Goal: Entertainment & Leisure: Consume media (video, audio)

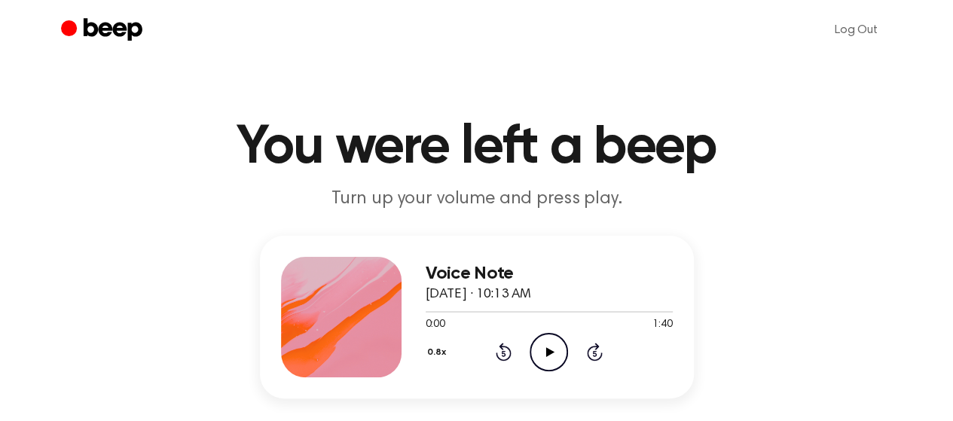
click at [555, 356] on icon "Play Audio" at bounding box center [549, 352] width 38 height 38
click at [450, 309] on div at bounding box center [549, 311] width 247 height 12
click at [545, 343] on icon "Pause Audio" at bounding box center [549, 352] width 38 height 38
click at [548, 350] on icon at bounding box center [550, 352] width 8 height 10
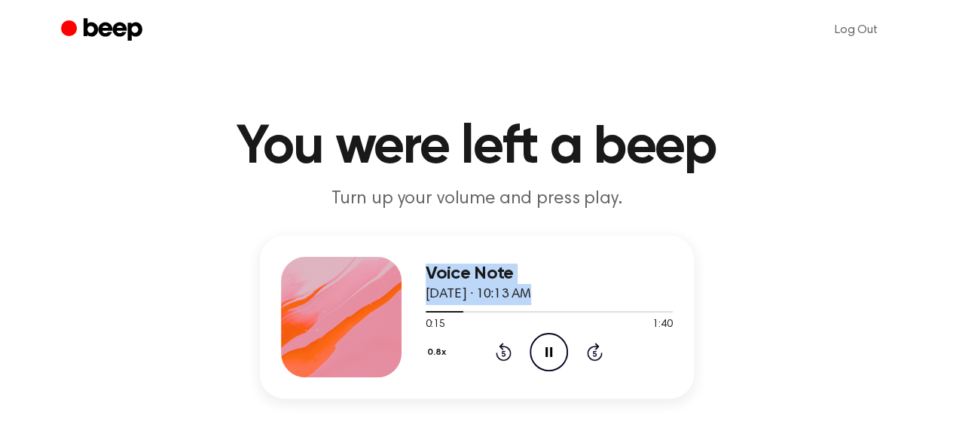
drag, startPoint x: 459, startPoint y: 312, endPoint x: 392, endPoint y: 314, distance: 66.3
click at [392, 314] on div "Voice Note August 30, 2025 · 10:13 AM 0:15 1:40 Your browser does not support t…" at bounding box center [477, 317] width 434 height 163
click at [456, 307] on span at bounding box center [458, 312] width 12 height 12
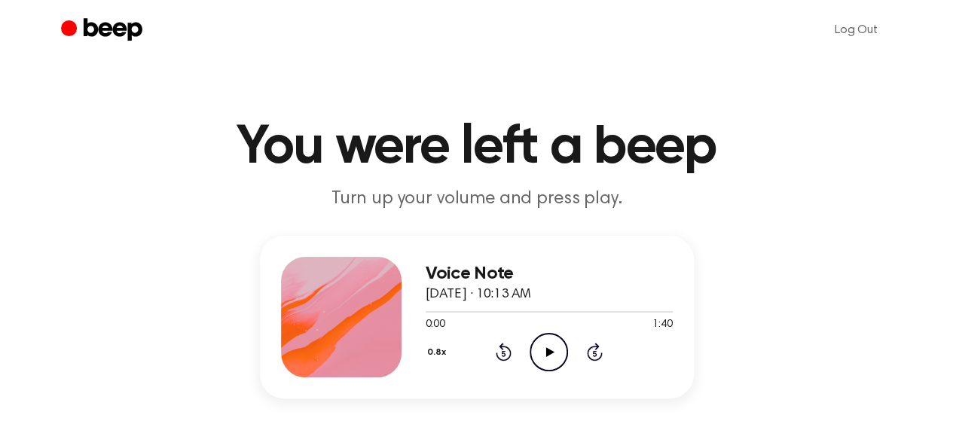
click at [550, 352] on icon at bounding box center [550, 352] width 8 height 10
click at [540, 359] on icon "Pause Audio" at bounding box center [549, 352] width 38 height 38
click at [540, 359] on icon "Play Audio" at bounding box center [549, 352] width 38 height 38
click at [538, 351] on icon "Pause Audio" at bounding box center [549, 352] width 38 height 38
click at [534, 341] on icon "Play Audio" at bounding box center [549, 352] width 38 height 38
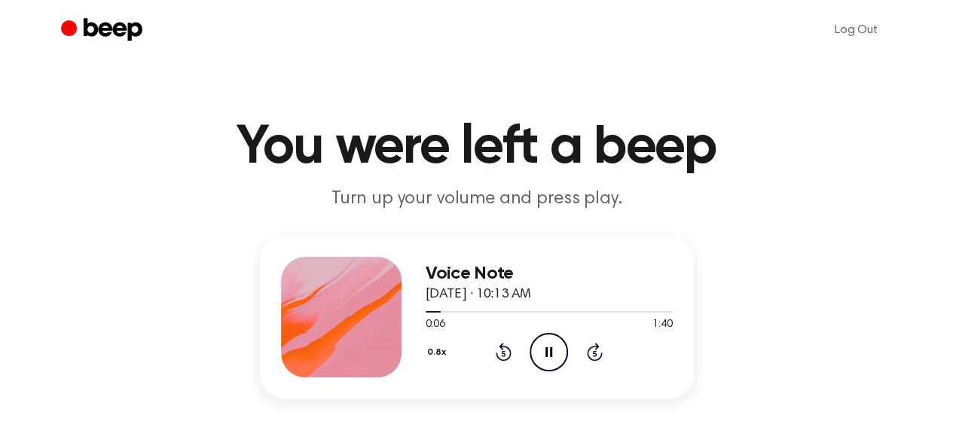
click at [545, 356] on icon at bounding box center [548, 352] width 7 height 10
click at [545, 356] on icon "Play Audio" at bounding box center [549, 352] width 38 height 38
click at [545, 356] on icon at bounding box center [548, 352] width 7 height 10
drag, startPoint x: 444, startPoint y: 312, endPoint x: 424, endPoint y: 307, distance: 20.8
click at [404, 319] on div "Voice Note [DATE] · 10:13 AM 0:10 1:40 Your browser does not support the [objec…" at bounding box center [477, 317] width 434 height 163
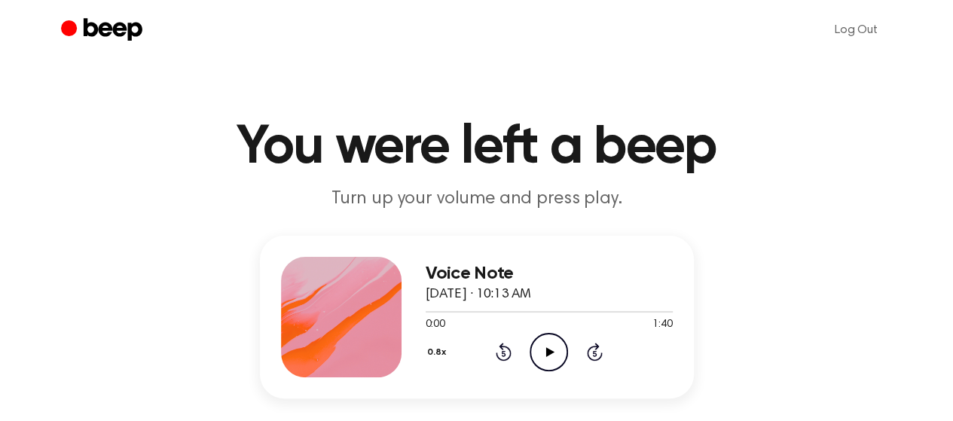
click at [536, 346] on icon "Play Audio" at bounding box center [549, 352] width 38 height 38
click at [553, 352] on icon "Pause Audio" at bounding box center [549, 352] width 38 height 38
click at [553, 352] on icon "Play Audio" at bounding box center [549, 352] width 38 height 38
click at [553, 346] on icon "Pause Audio" at bounding box center [549, 352] width 38 height 38
